Goal: Navigation & Orientation: Find specific page/section

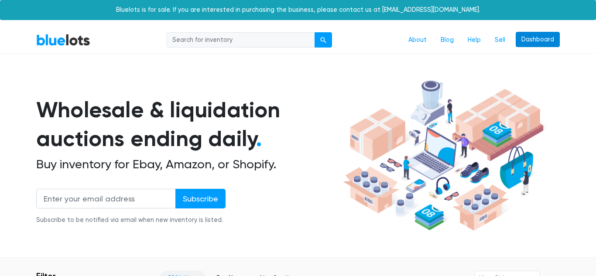
click at [533, 40] on link "Dashboard" at bounding box center [537, 40] width 44 height 16
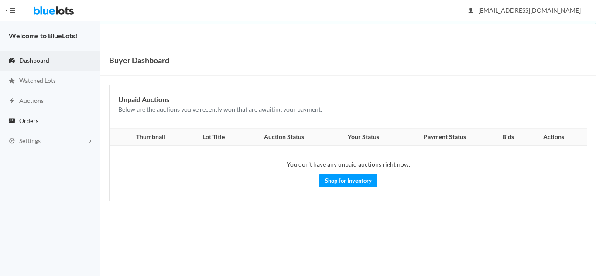
click at [28, 120] on span "Orders" at bounding box center [28, 120] width 19 height 7
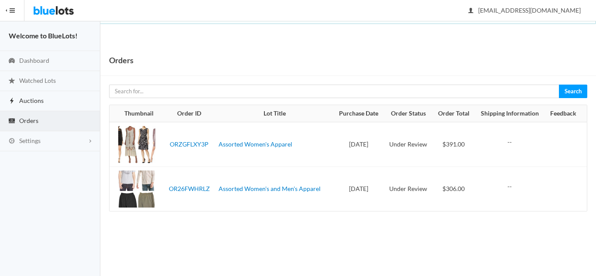
click at [64, 105] on link "Auctions" at bounding box center [50, 101] width 100 height 20
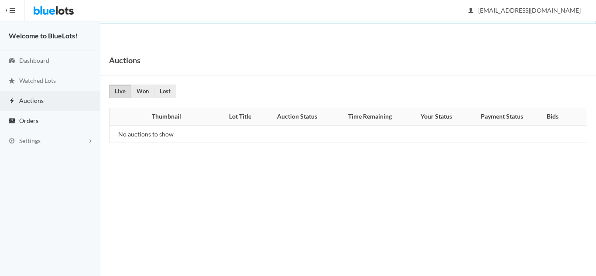
click at [33, 121] on span "Orders" at bounding box center [28, 120] width 19 height 7
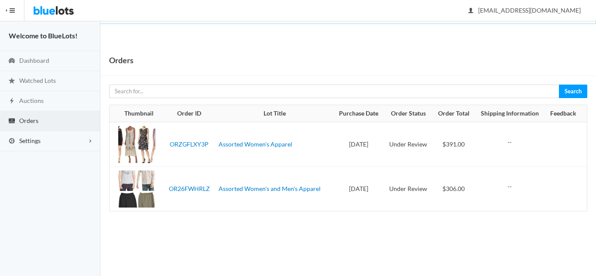
click at [34, 143] on span "Settings" at bounding box center [29, 140] width 21 height 7
click at [34, 175] on span "Addresses" at bounding box center [33, 174] width 28 height 7
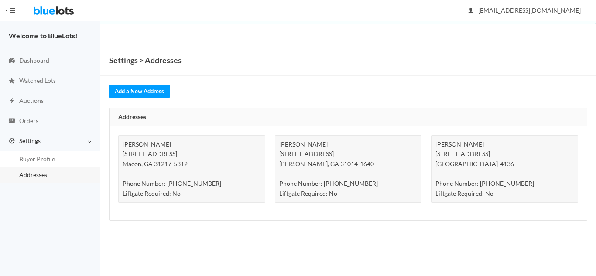
click at [307, 166] on div "[PERSON_NAME] [STREET_ADDRESS][PERSON_NAME][PHONE_NUMBER] Phone Number: [PHONE_…" at bounding box center [348, 169] width 147 height 68
click at [307, 166] on div "Khawar Saleem 1394 GA Highway 112 Cochran, GA 31014-1640 Phone Number: (478) 38…" at bounding box center [348, 169] width 147 height 68
click at [320, 179] on div "Khawar Saleem 1394 GA Highway 112 Cochran, GA 31014-1640 Phone Number: (478) 38…" at bounding box center [348, 169] width 147 height 68
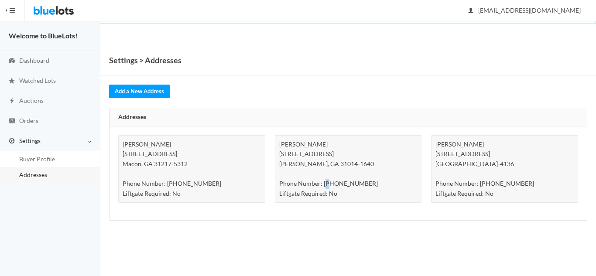
click at [14, 11] on span "button" at bounding box center [12, 10] width 5 height 1
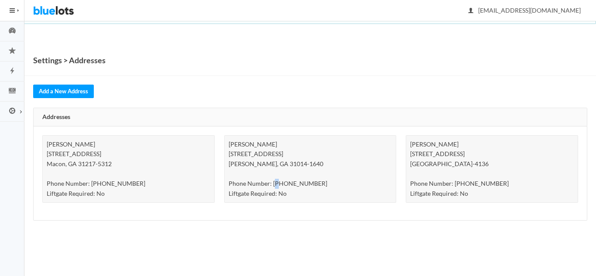
click at [17, 9] on span "button" at bounding box center [17, 10] width 1 height 3
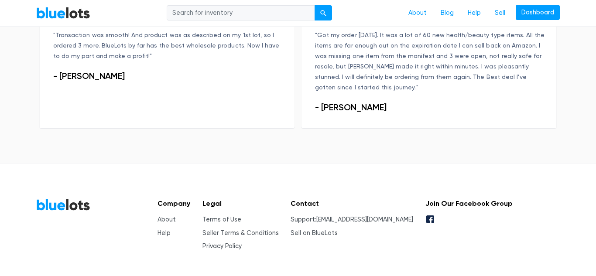
scroll to position [702, 0]
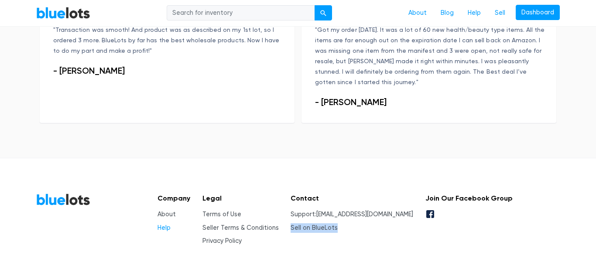
click at [164, 224] on link "Help" at bounding box center [163, 227] width 13 height 7
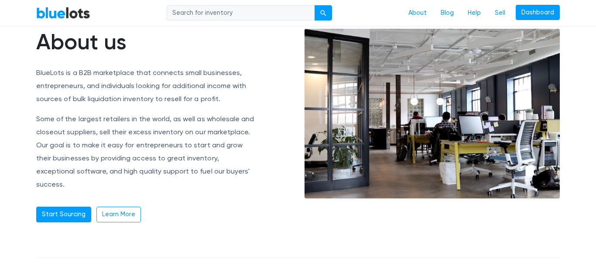
scroll to position [59, 0]
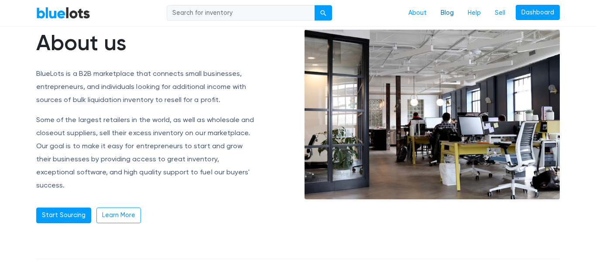
click at [447, 16] on link "Blog" at bounding box center [446, 13] width 27 height 17
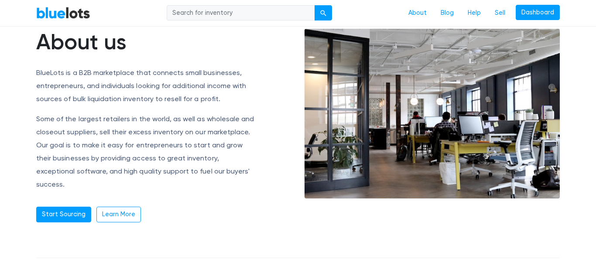
scroll to position [0, 0]
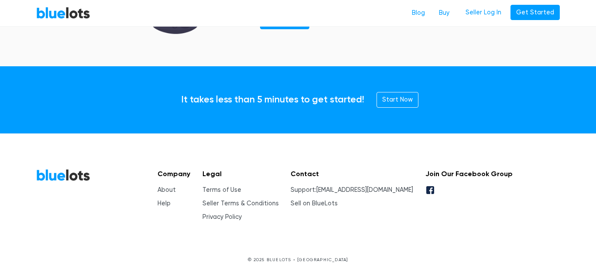
scroll to position [1230, 0]
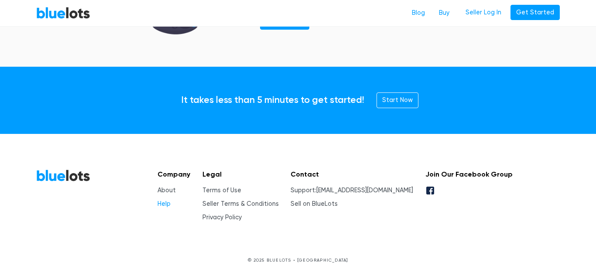
click at [164, 205] on link "Help" at bounding box center [163, 203] width 13 height 7
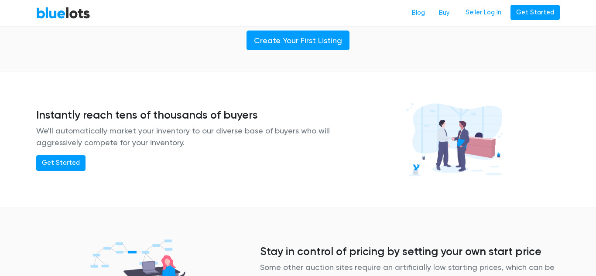
scroll to position [604, 0]
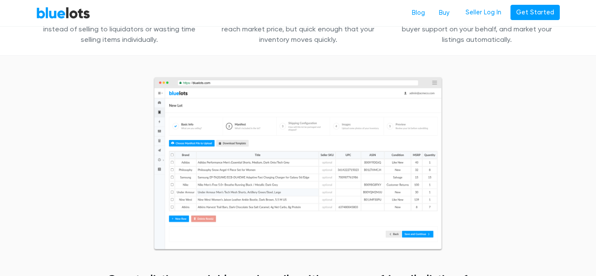
scroll to position [317, 0]
click at [451, 12] on link "Buy" at bounding box center [444, 13] width 24 height 17
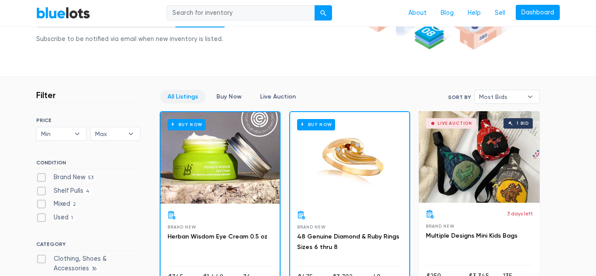
scroll to position [182, 0]
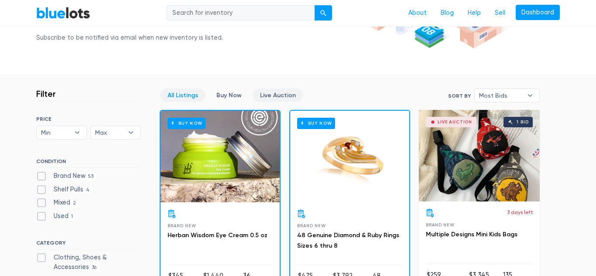
click at [264, 98] on link "Live Auction" at bounding box center [278, 96] width 51 height 14
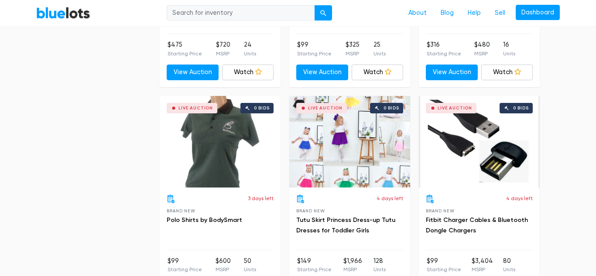
scroll to position [1472, 0]
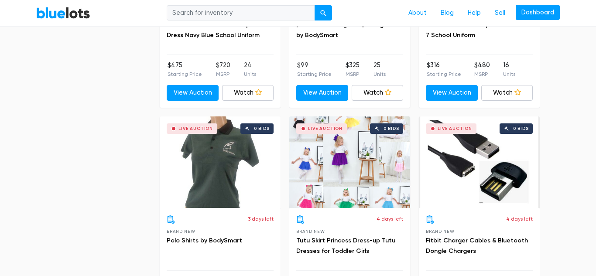
click at [214, 177] on div "Live Auction 0 bids" at bounding box center [220, 162] width 121 height 92
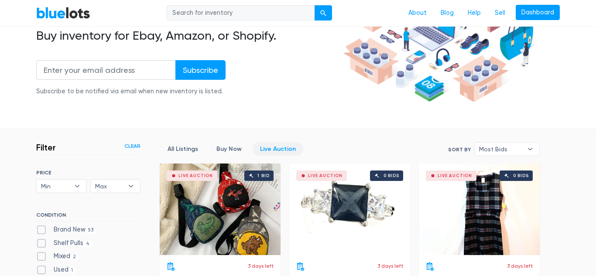
scroll to position [0, 0]
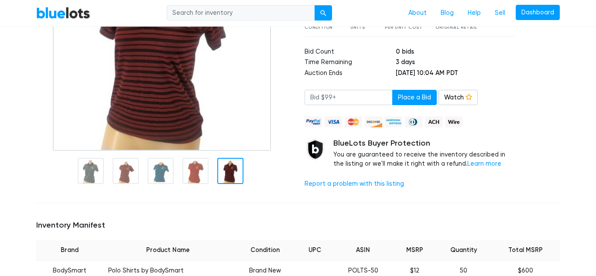
scroll to position [150, 0]
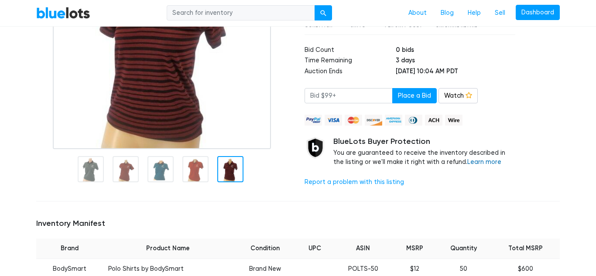
click at [467, 162] on link "Learn more" at bounding box center [484, 161] width 34 height 7
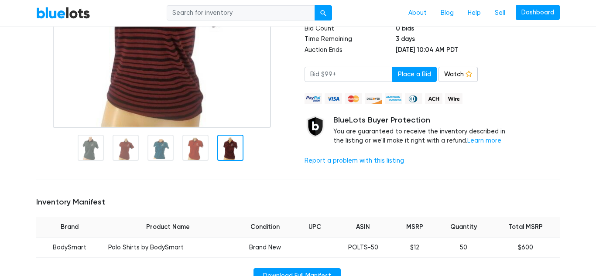
scroll to position [173, 0]
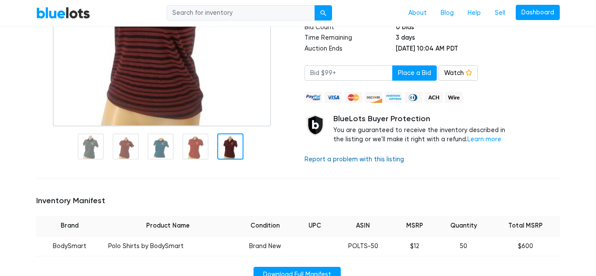
click at [341, 161] on link "Report a problem with this listing" at bounding box center [353, 159] width 99 height 7
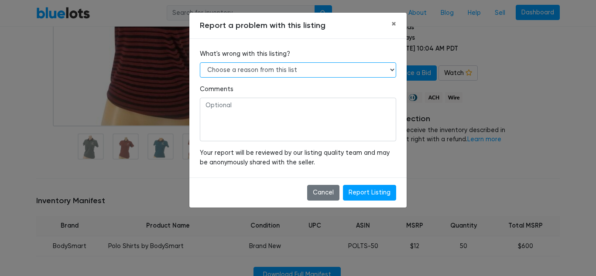
click at [392, 71] on select "Choose a reason from this list Manifest data is wrong (original retail value, U…" at bounding box center [298, 70] width 196 height 16
click at [395, 22] on span "×" at bounding box center [393, 23] width 5 height 11
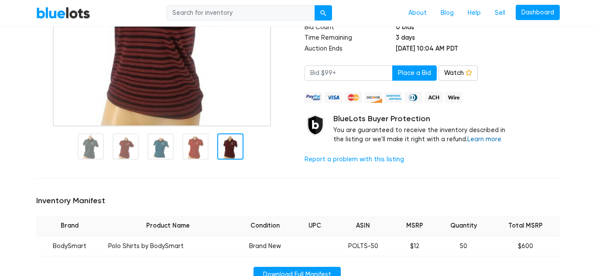
click at [467, 138] on link "Learn more" at bounding box center [484, 139] width 34 height 7
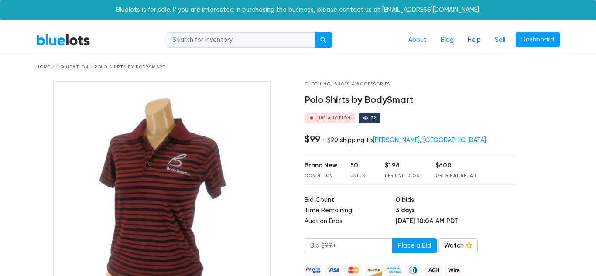
click at [475, 40] on link "Help" at bounding box center [474, 40] width 27 height 17
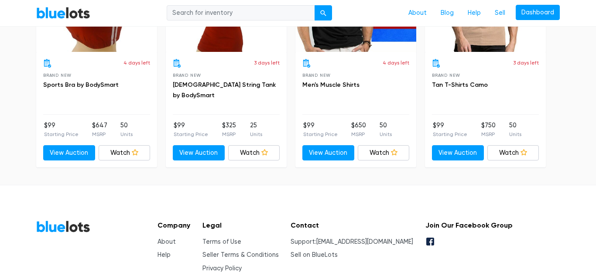
scroll to position [732, 0]
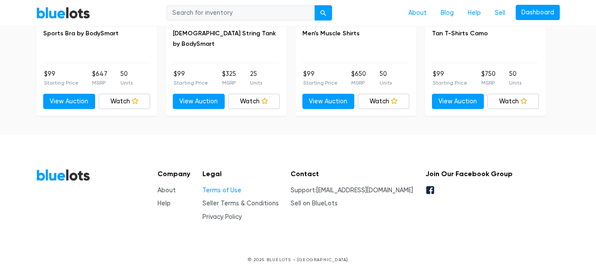
click at [233, 193] on link "Terms of Use" at bounding box center [221, 190] width 39 height 7
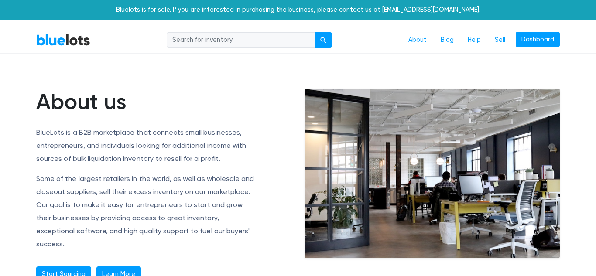
click at [113, 266] on link "Learn More" at bounding box center [118, 274] width 44 height 16
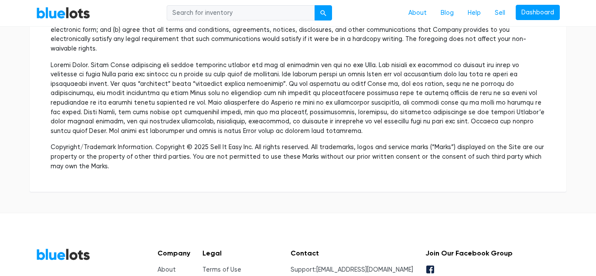
scroll to position [2678, 0]
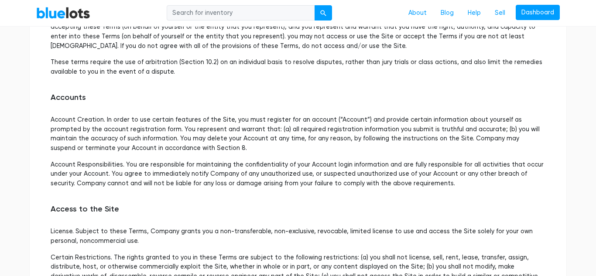
scroll to position [0, 0]
